Goal: Share content: Share content

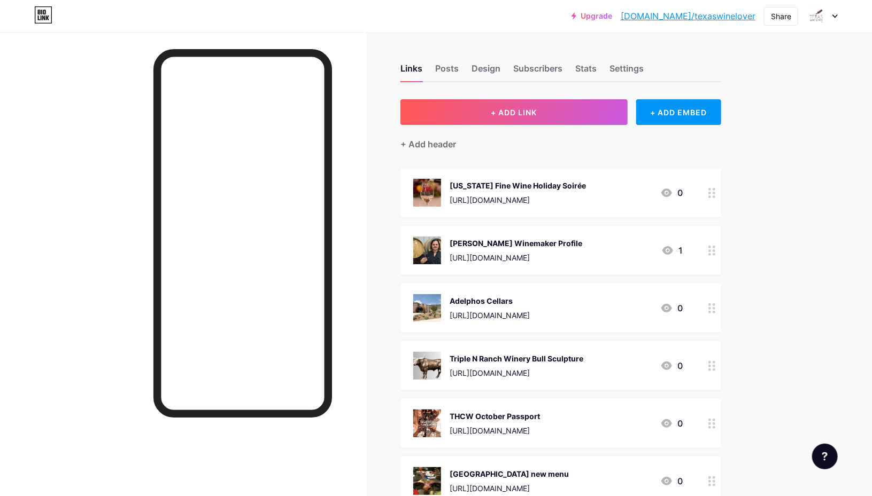
click at [549, 118] on button "+ ADD LINK" at bounding box center [513, 112] width 227 height 26
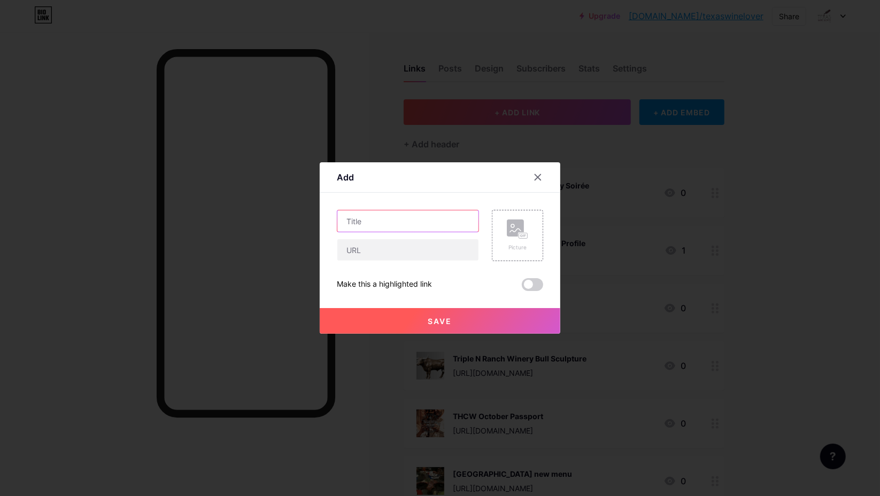
click at [428, 222] on input "text" at bounding box center [407, 221] width 141 height 21
type input "GrapeFest People's Choice Winners"
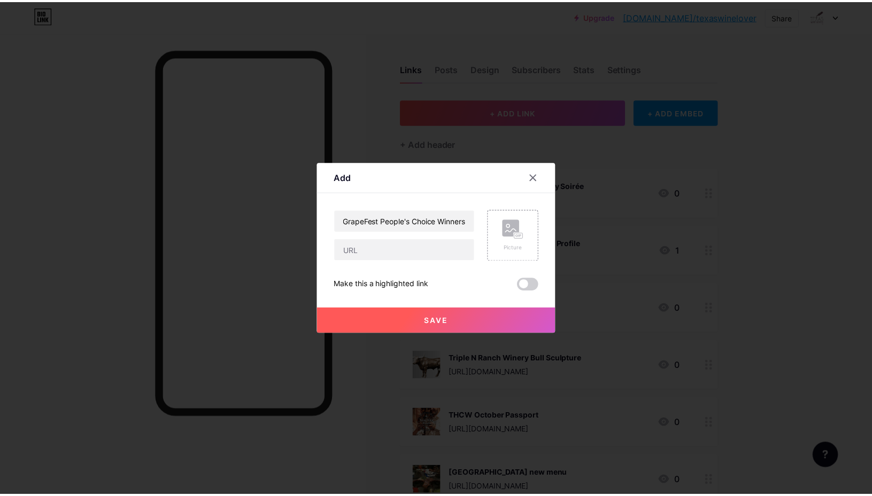
scroll to position [0, 0]
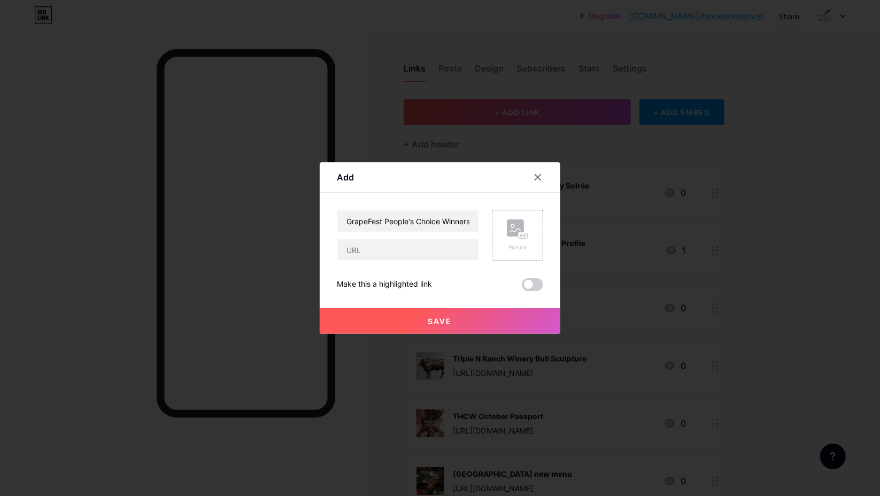
click at [407, 238] on div "GrapeFest People's Choice Winners" at bounding box center [408, 235] width 142 height 51
click at [405, 248] on input "text" at bounding box center [407, 249] width 141 height 21
paste input "[URL][DOMAIN_NAME]"
type input "[URL][DOMAIN_NAME]"
click at [509, 229] on rect at bounding box center [515, 228] width 17 height 17
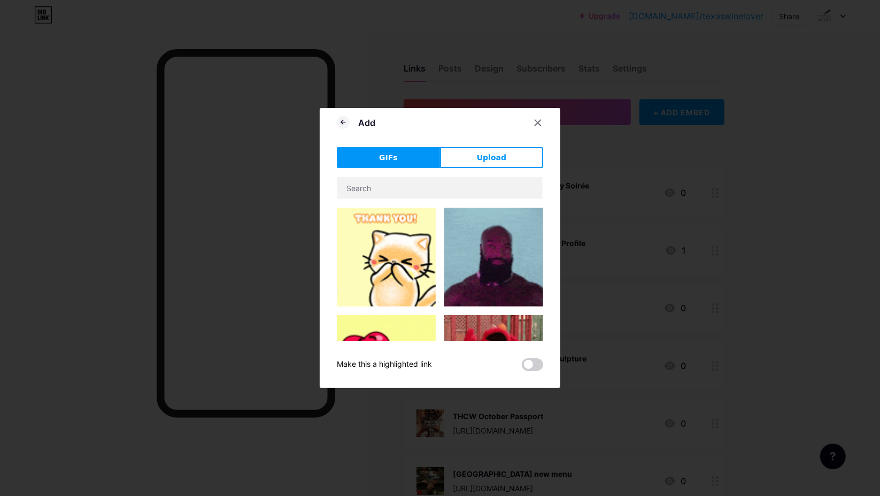
click at [496, 161] on span "Upload" at bounding box center [491, 157] width 29 height 11
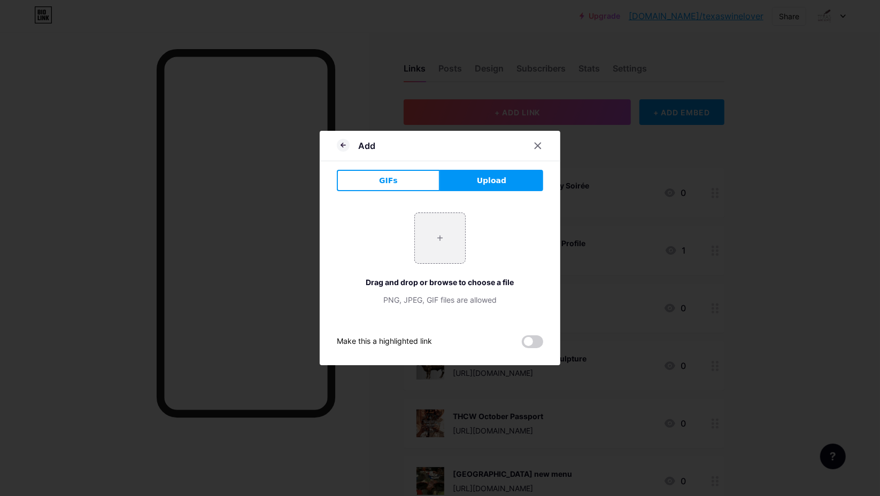
click at [432, 240] on input "file" at bounding box center [440, 238] width 50 height 50
type input "C:\fakepath\People's Choice medals.webp"
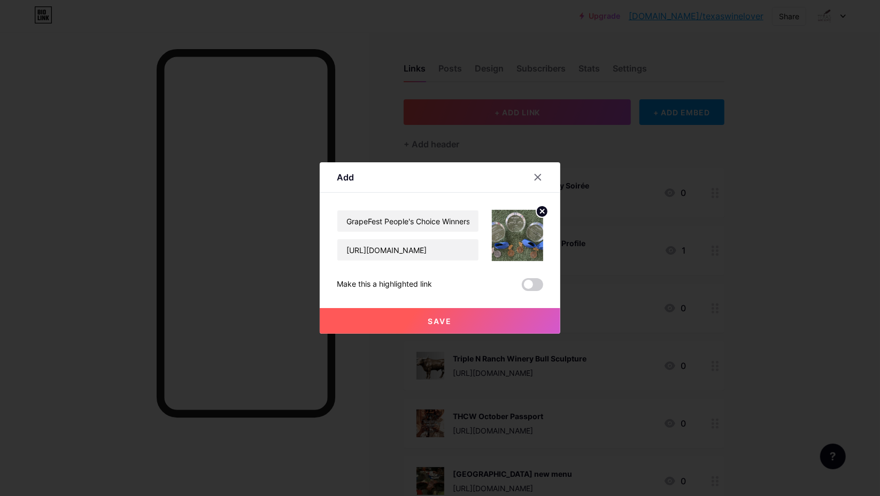
click at [535, 285] on span at bounding box center [532, 284] width 21 height 13
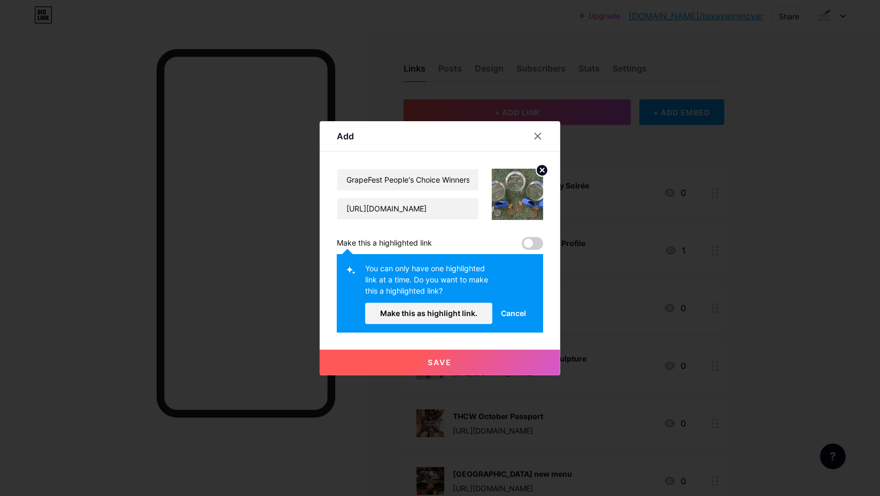
click at [452, 317] on span "Make this as highlight link." at bounding box center [428, 313] width 97 height 9
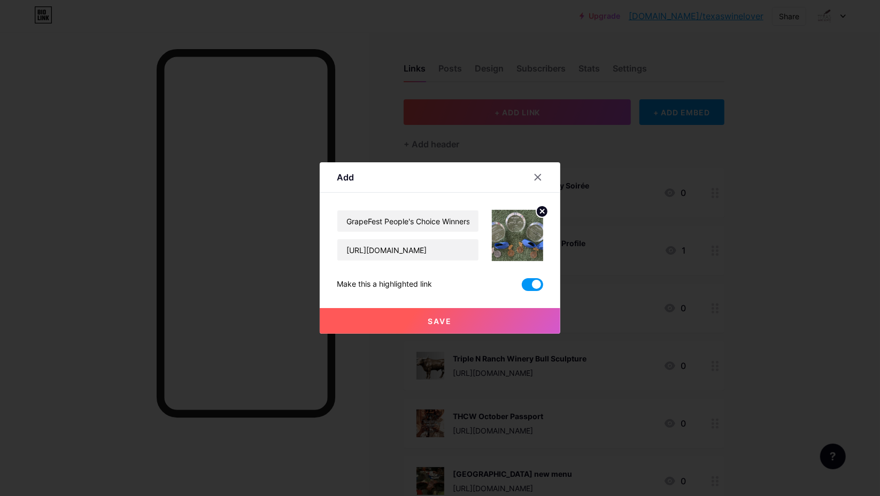
click at [452, 320] on button "Save" at bounding box center [440, 321] width 240 height 26
